Goal: Task Accomplishment & Management: Use online tool/utility

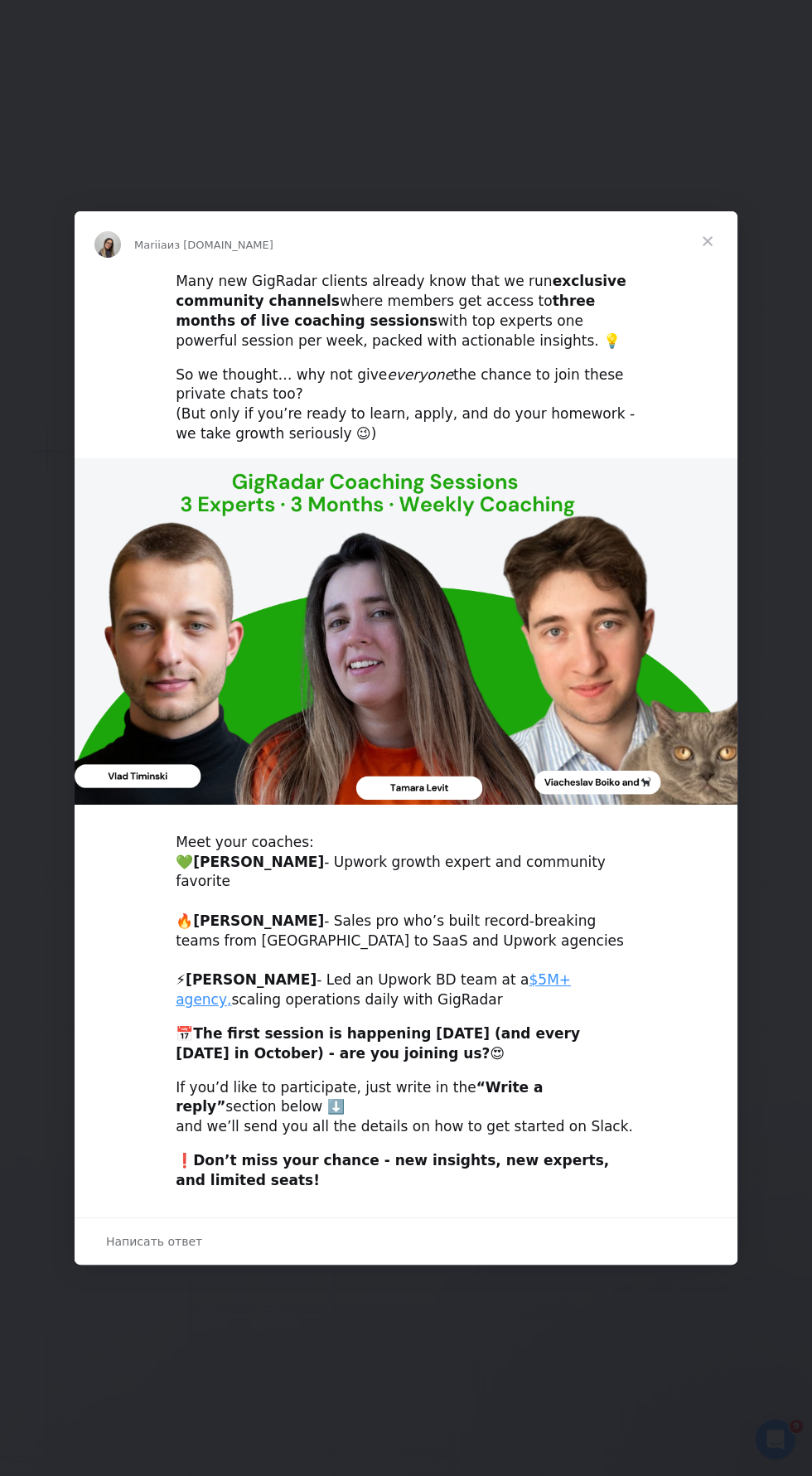
click at [704, 267] on span "Закрыть" at bounding box center [707, 241] width 59 height 59
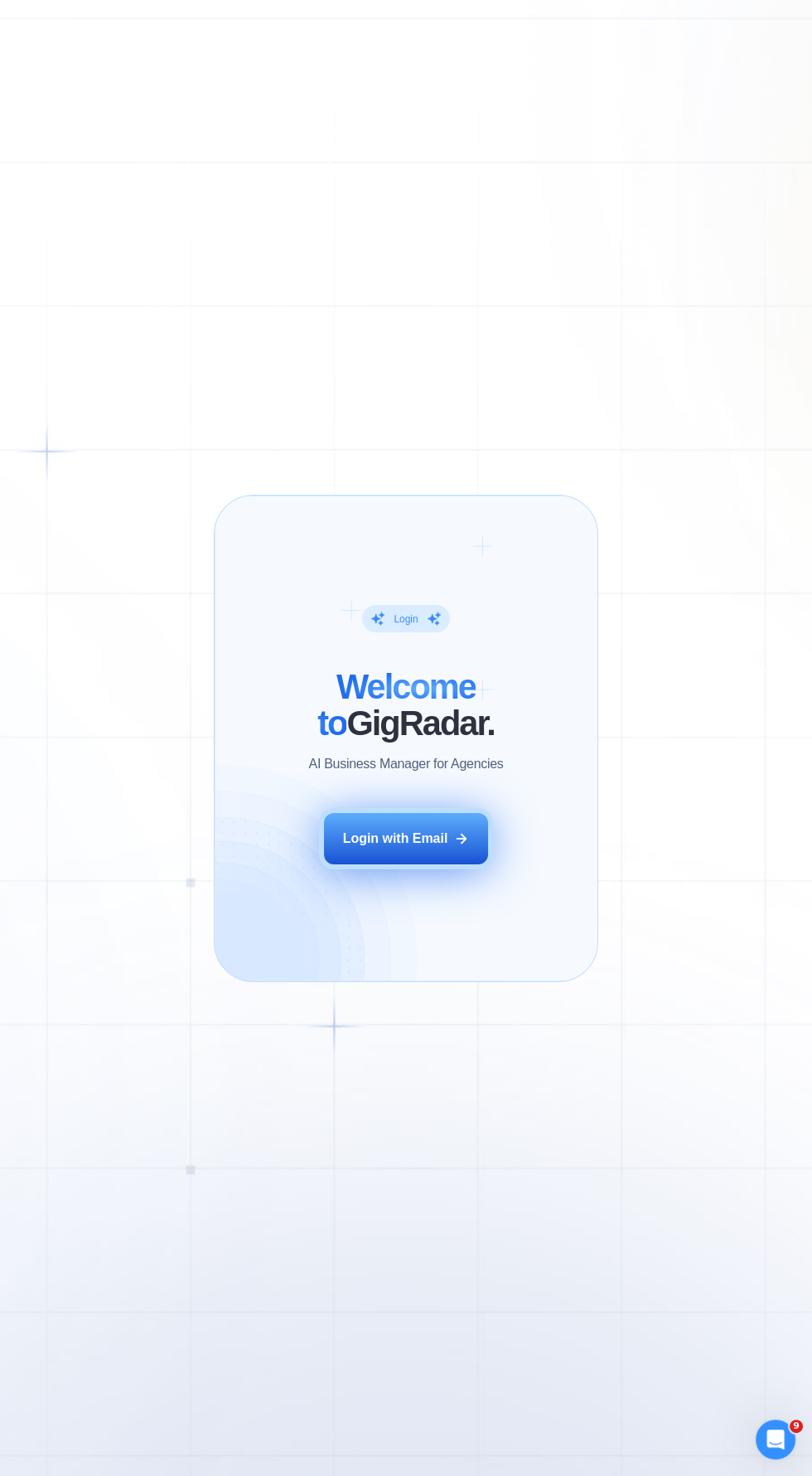
click at [437, 832] on div "Login with Email" at bounding box center [396, 839] width 106 height 19
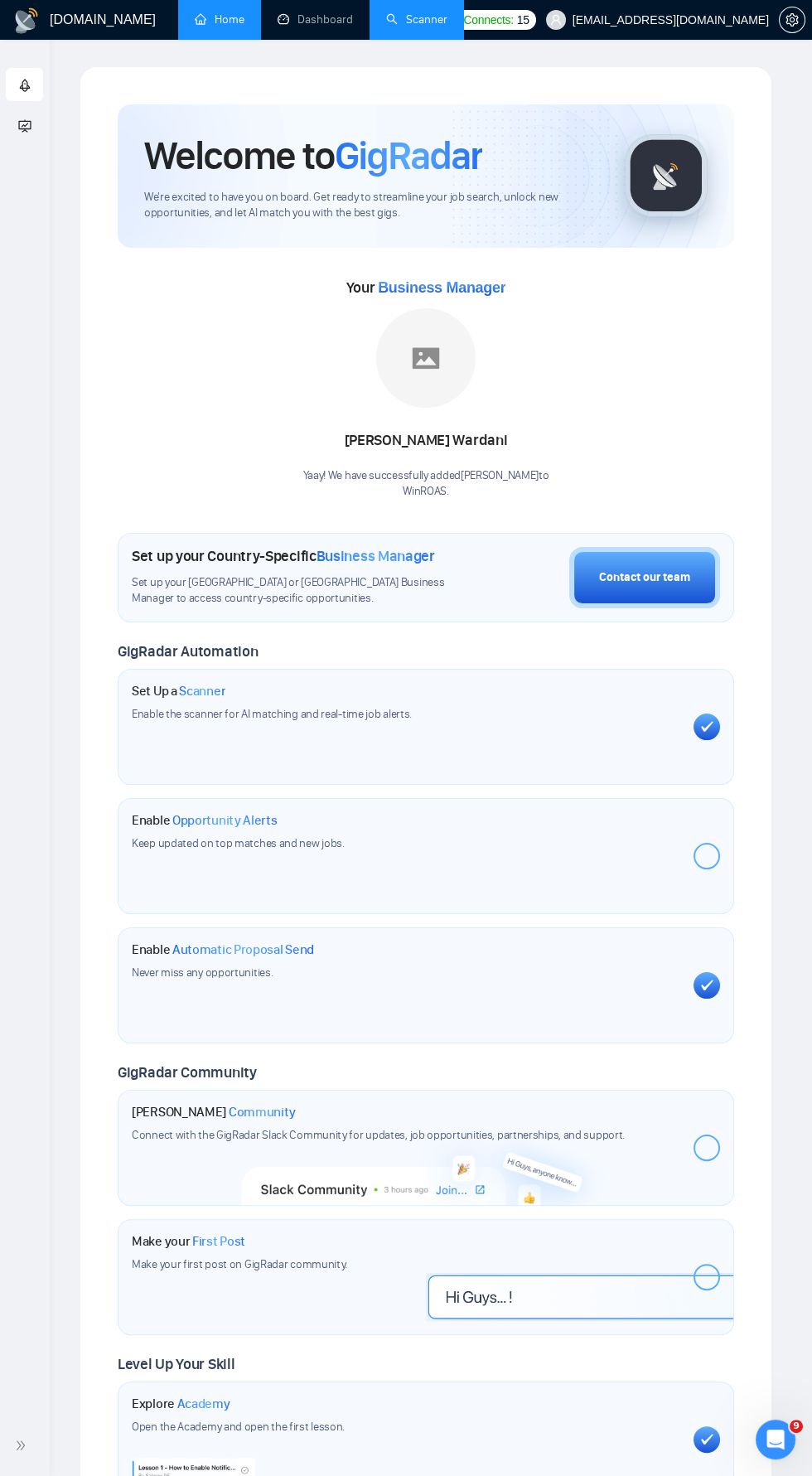
click at [436, 18] on link "Scanner" at bounding box center [417, 19] width 61 height 14
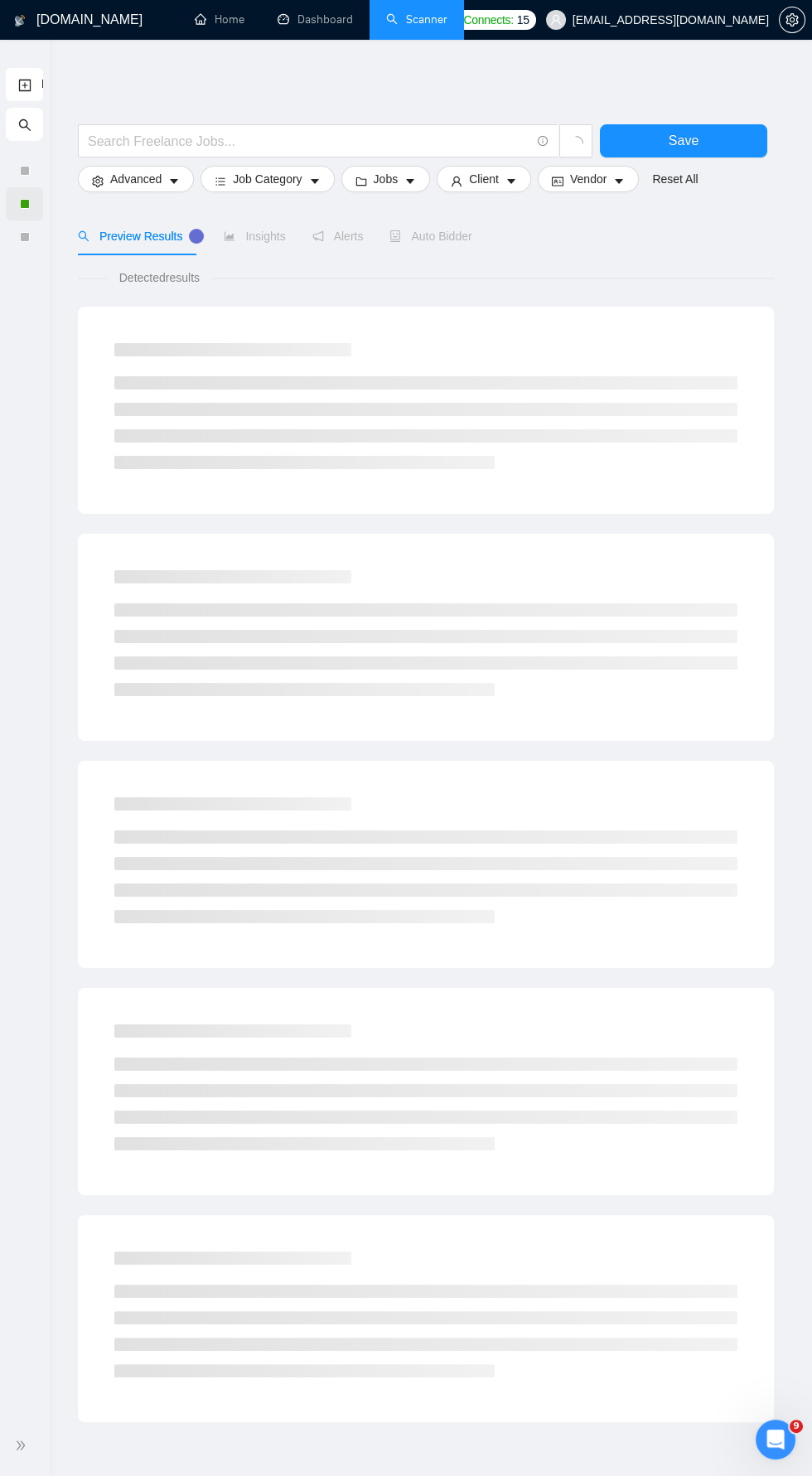
click at [42, 203] on div at bounding box center [24, 204] width 37 height 33
click at [22, 1445] on icon "double-right" at bounding box center [20, 1445] width 12 height 12
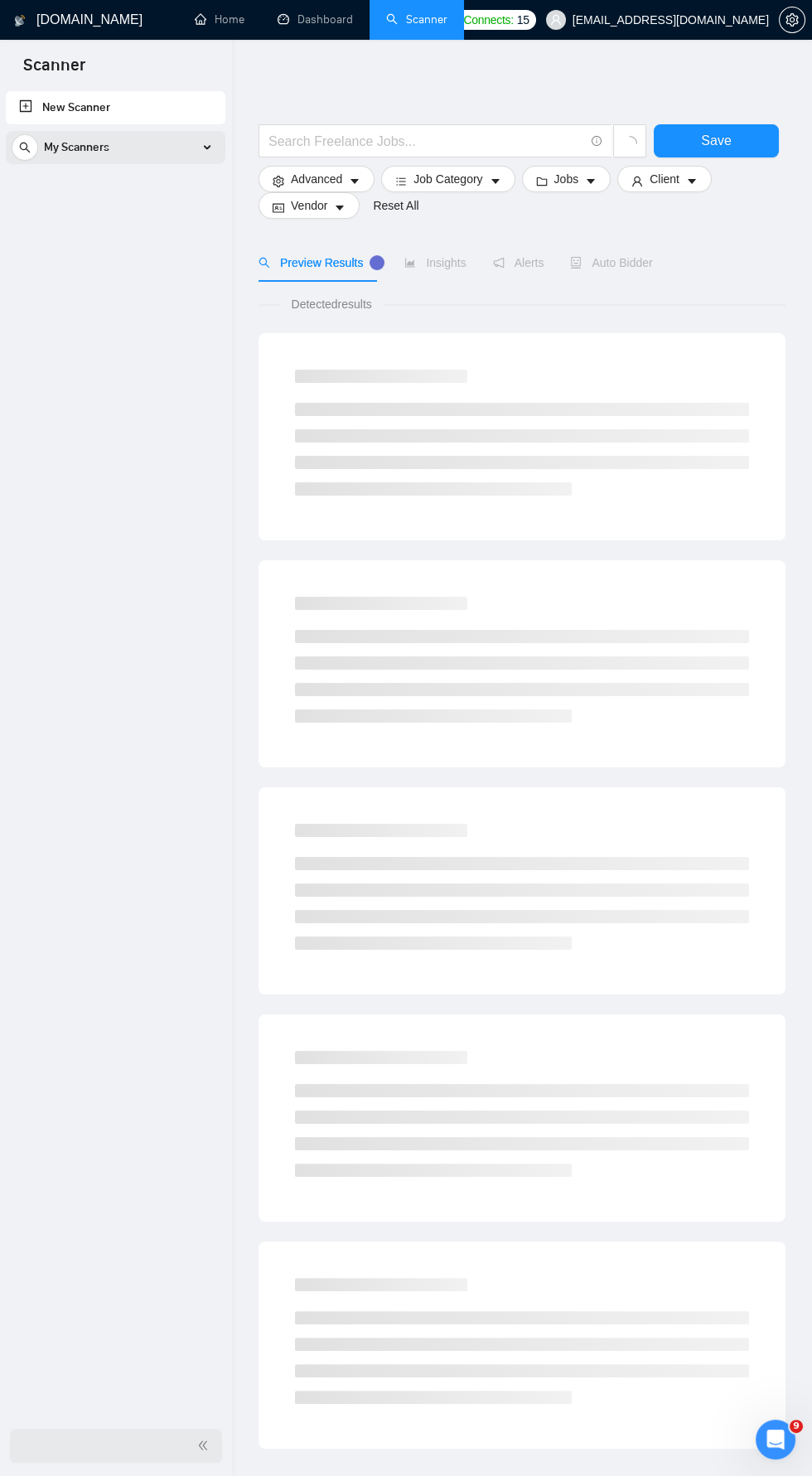
click at [208, 146] on icon at bounding box center [208, 147] width 0 height 8
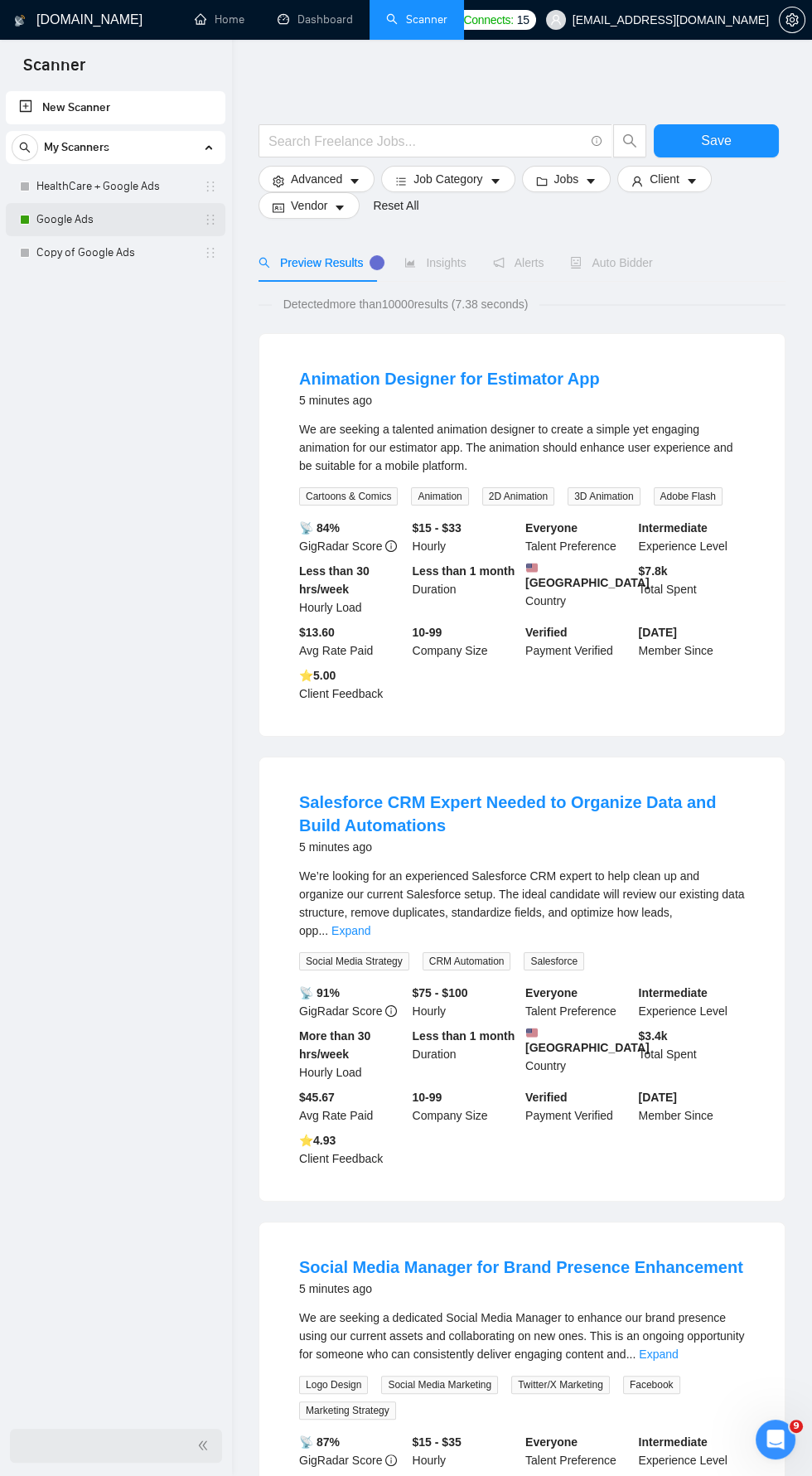
click at [95, 221] on link "Google Ads" at bounding box center [115, 220] width 158 height 33
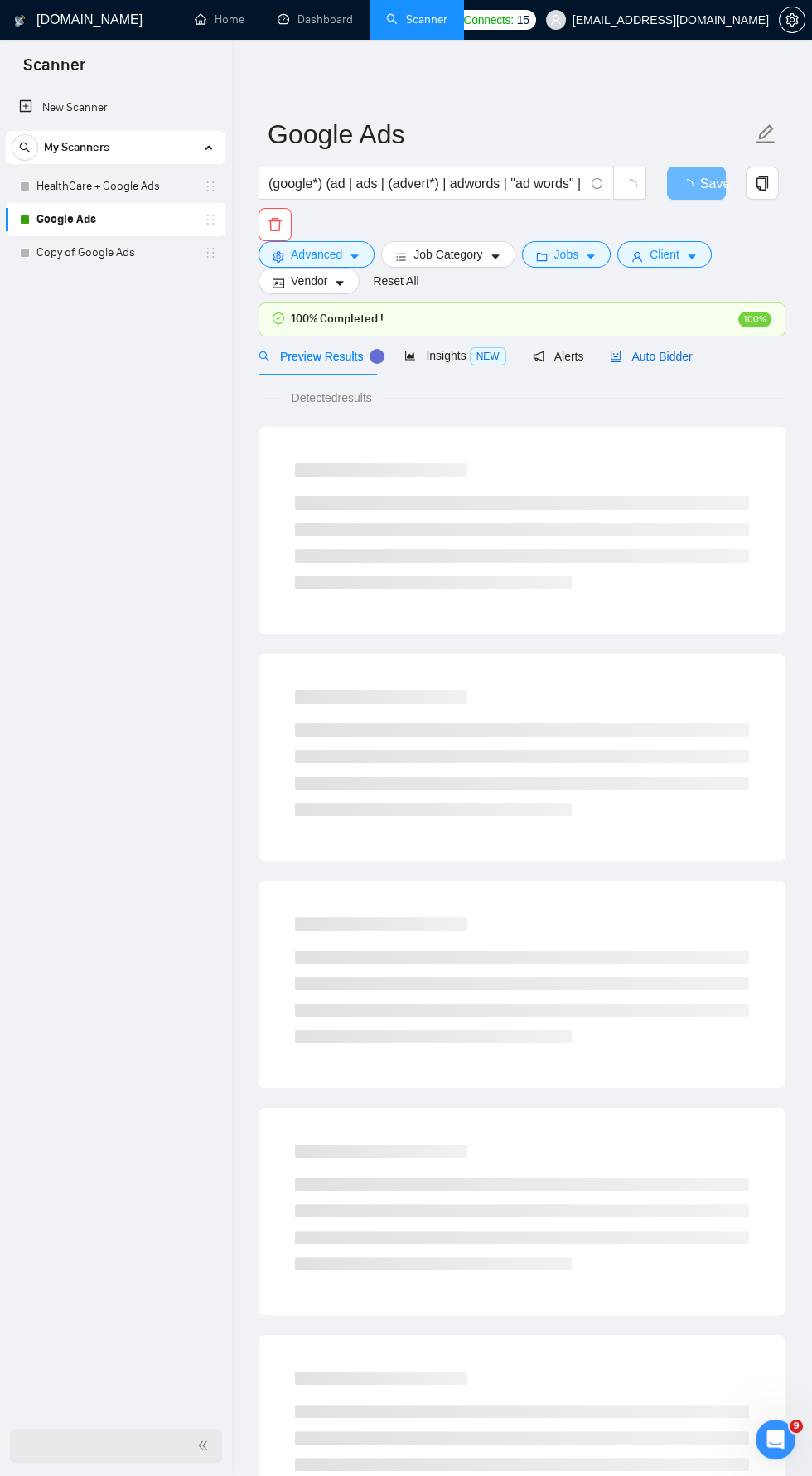
click at [654, 360] on span "Auto Bidder" at bounding box center [651, 356] width 82 height 13
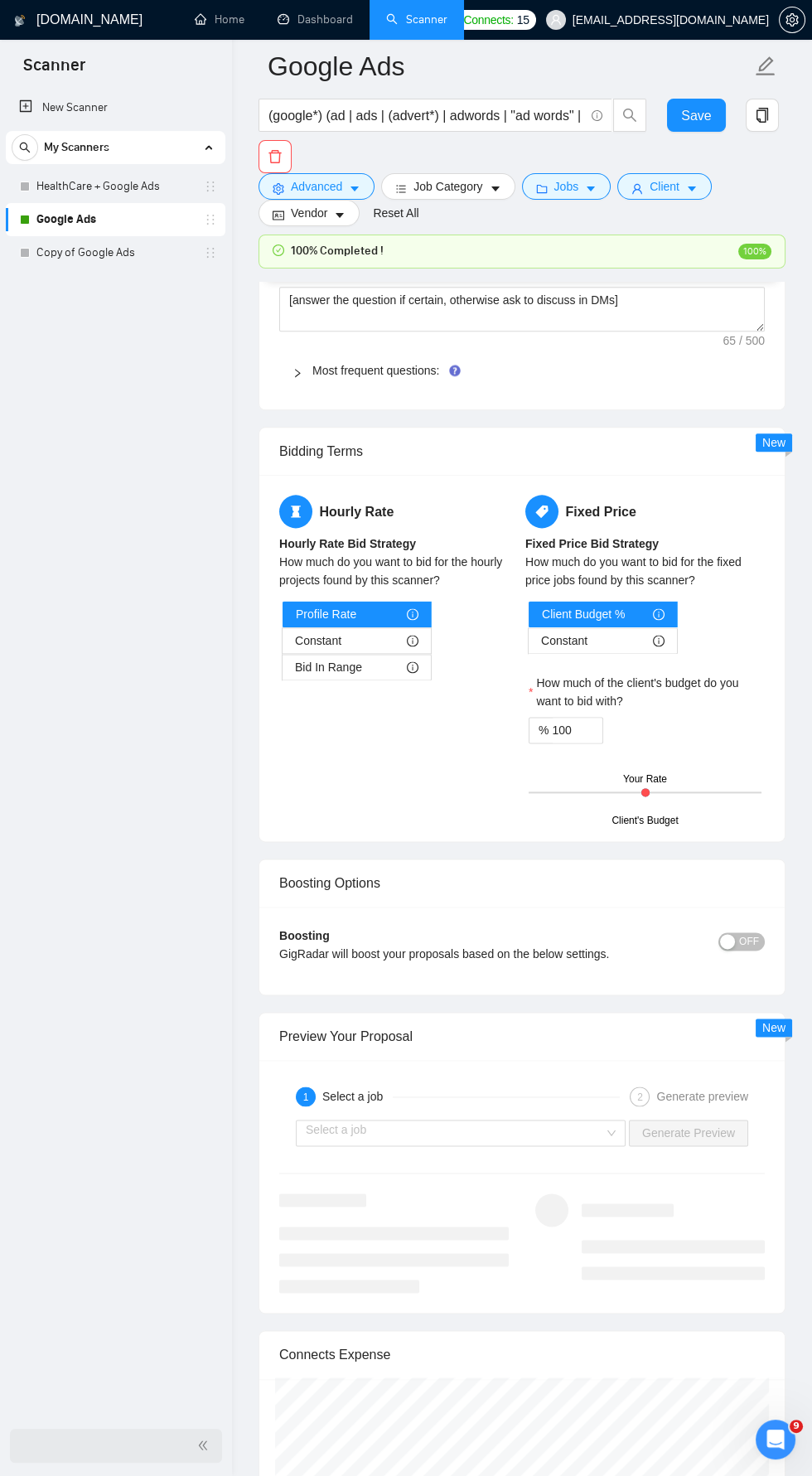
scroll to position [2894, 0]
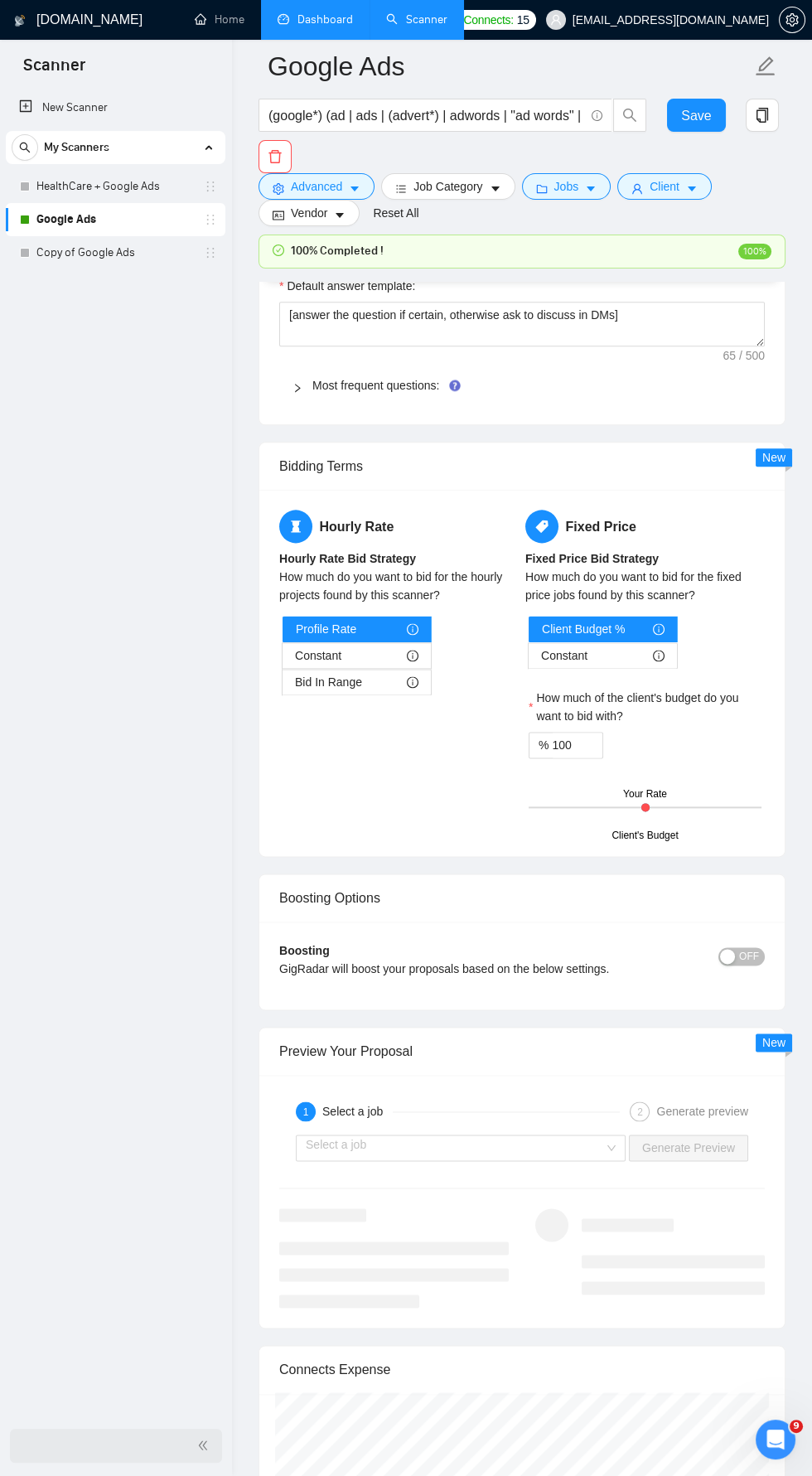
click at [311, 12] on link "Dashboard" at bounding box center [315, 19] width 75 height 14
